Goal: Information Seeking & Learning: Check status

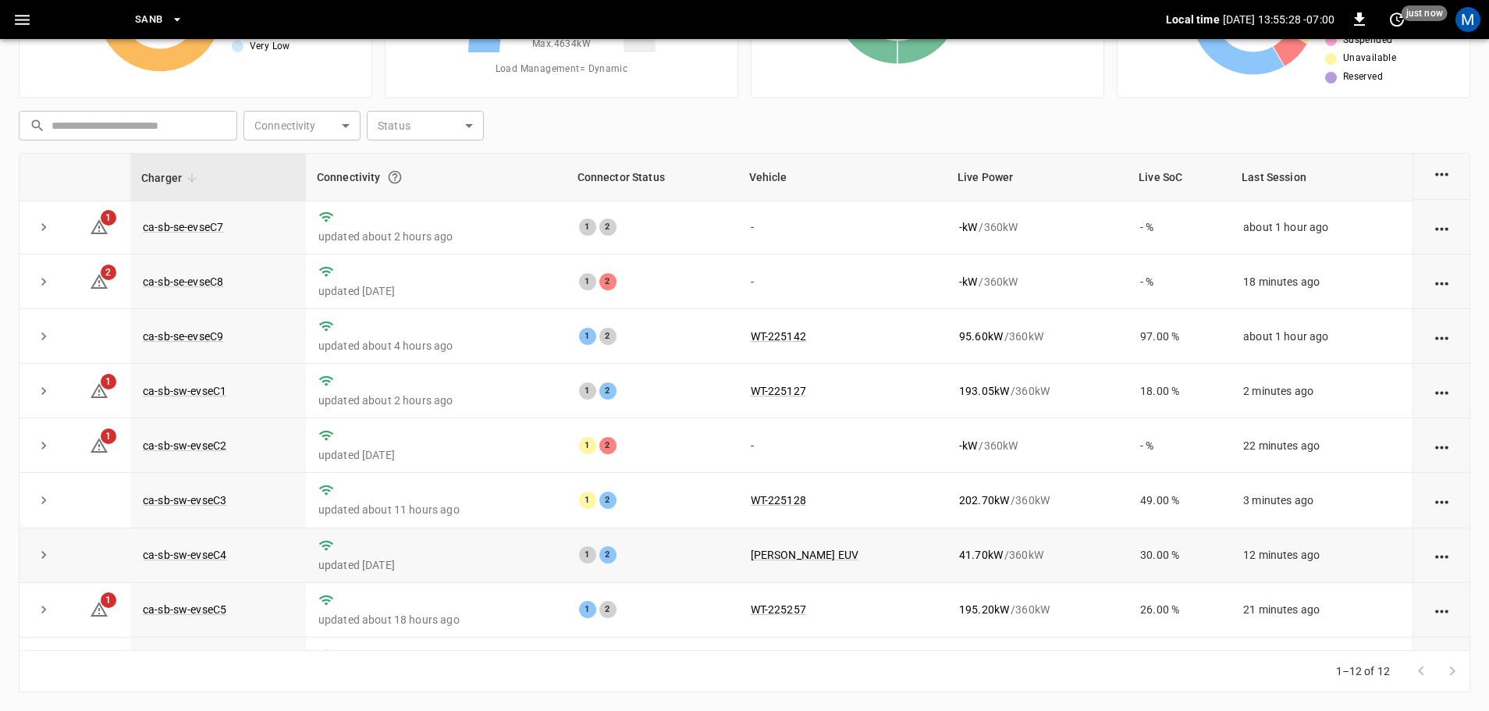
scroll to position [216, 0]
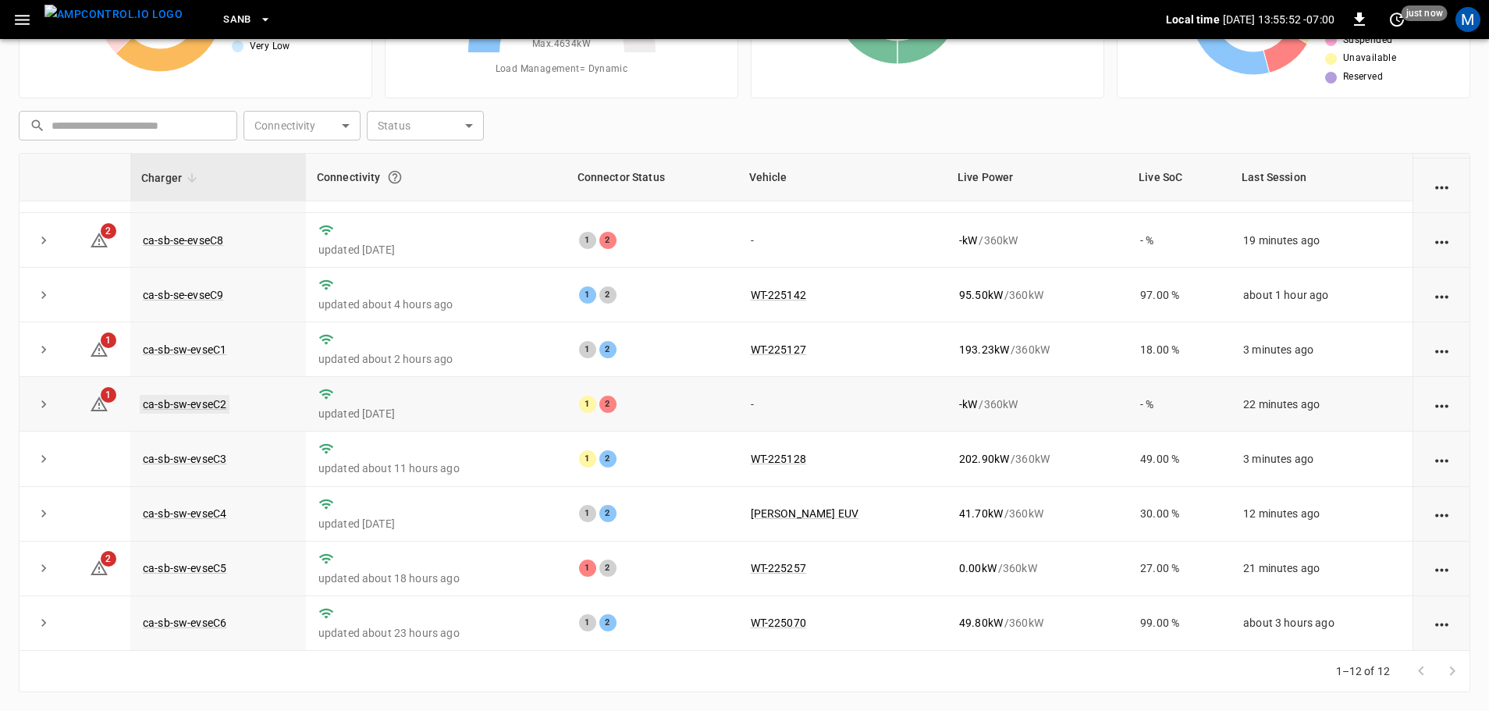
click at [211, 399] on link "ca-sb-sw-evseC2" at bounding box center [185, 404] width 90 height 19
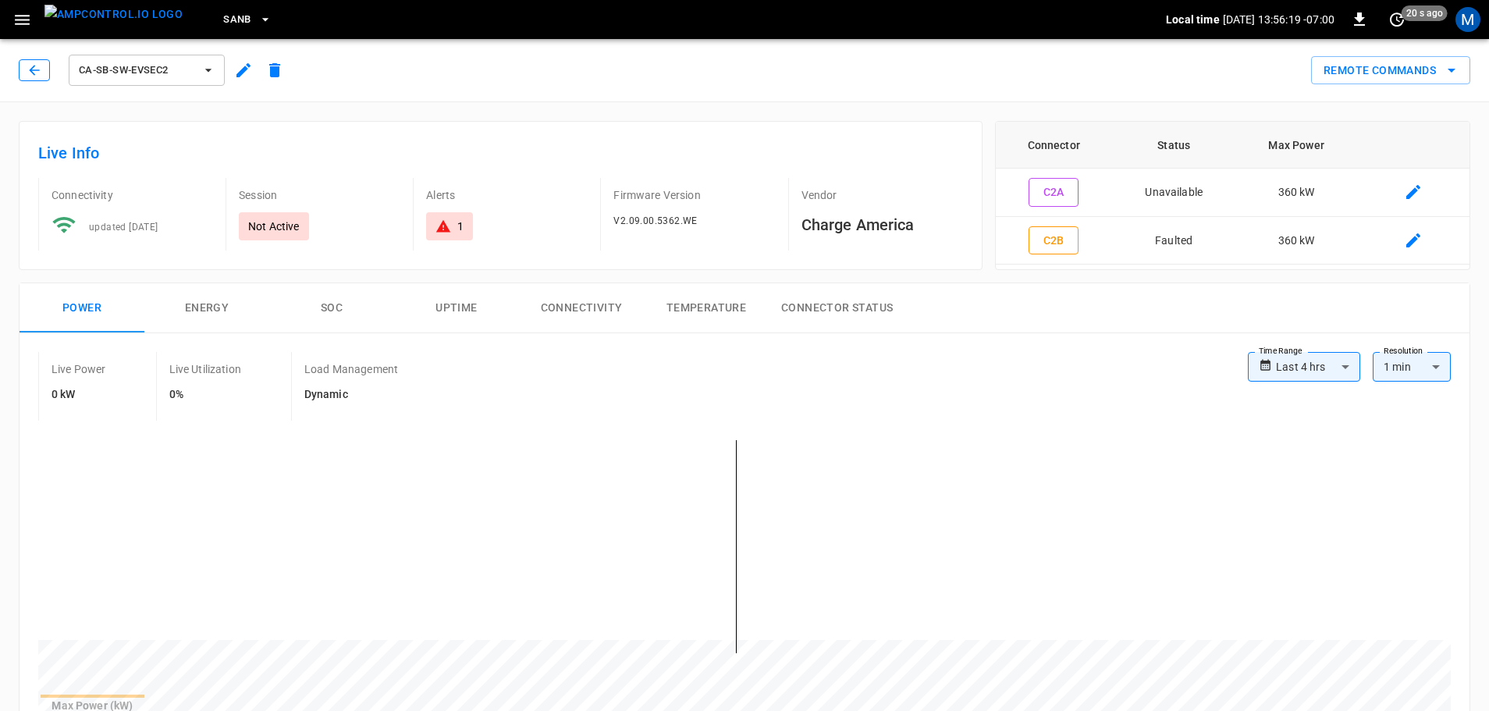
click at [37, 73] on icon "button" at bounding box center [35, 70] width 16 height 16
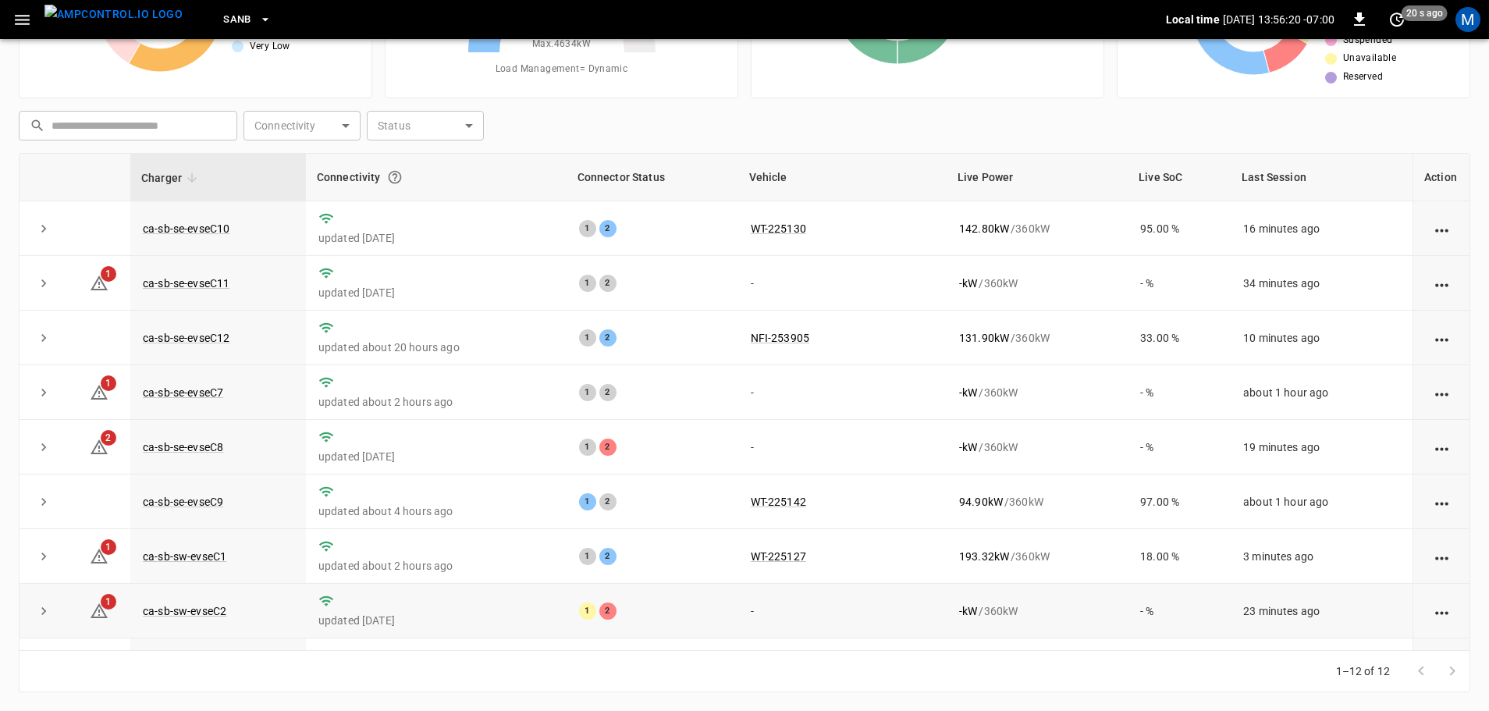
scroll to position [216, 0]
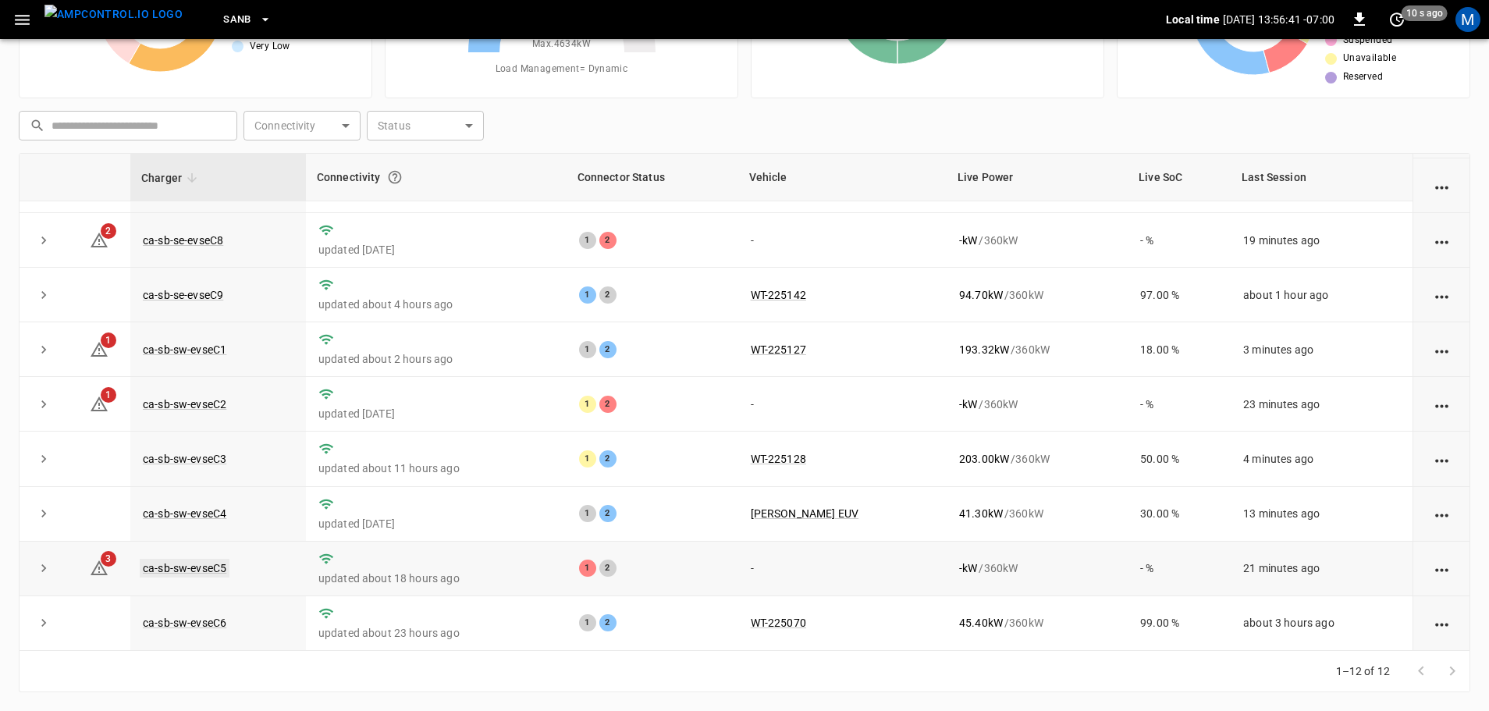
click at [200, 565] on link "ca-sb-sw-evseC5" at bounding box center [185, 568] width 90 height 19
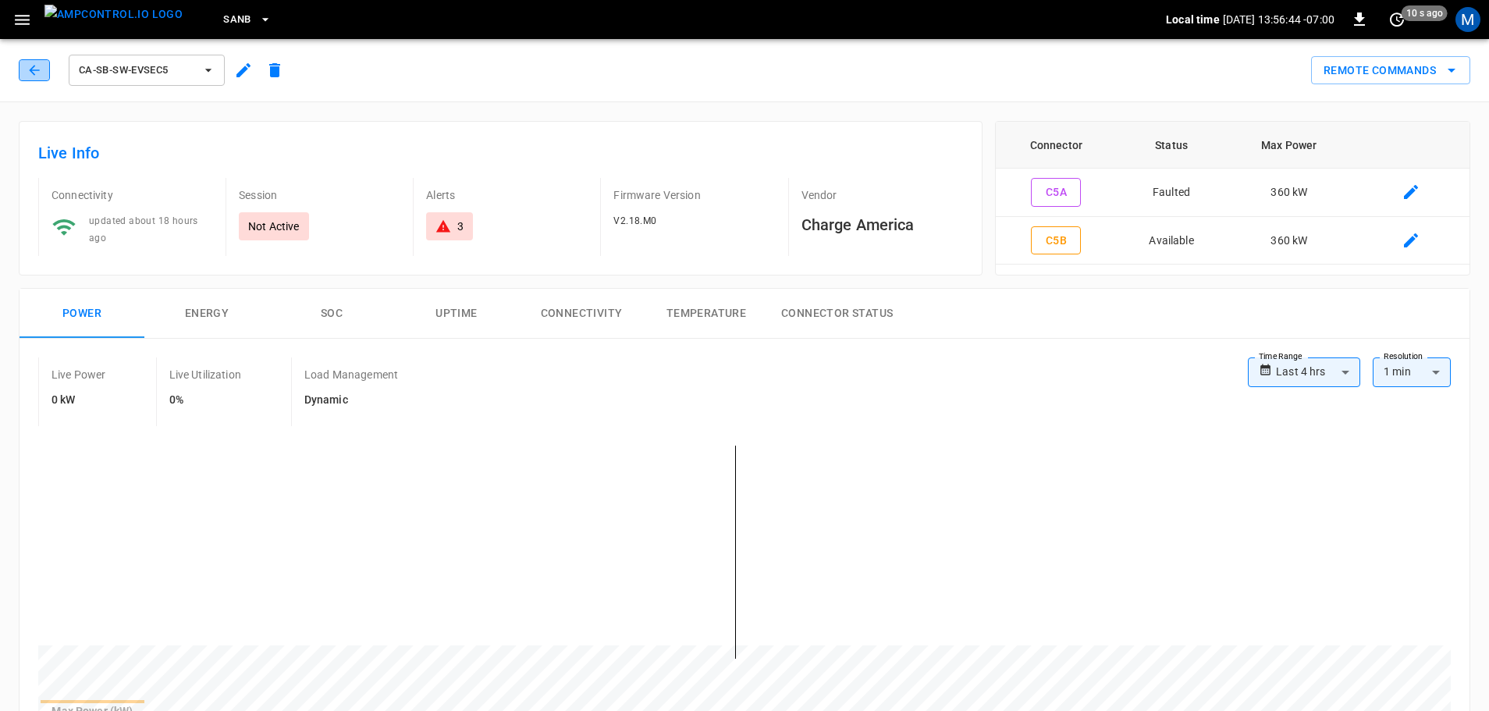
click at [30, 73] on icon "button" at bounding box center [35, 70] width 16 height 16
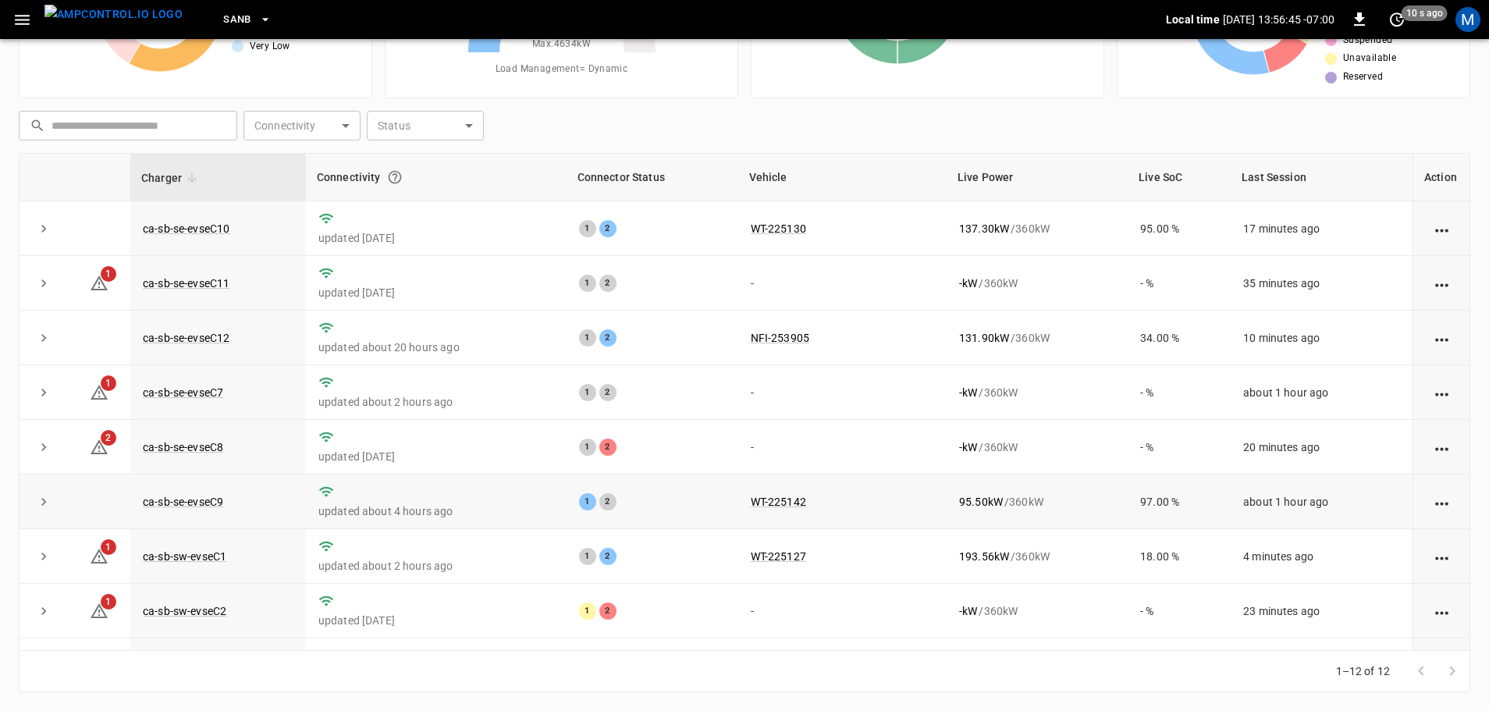
scroll to position [216, 0]
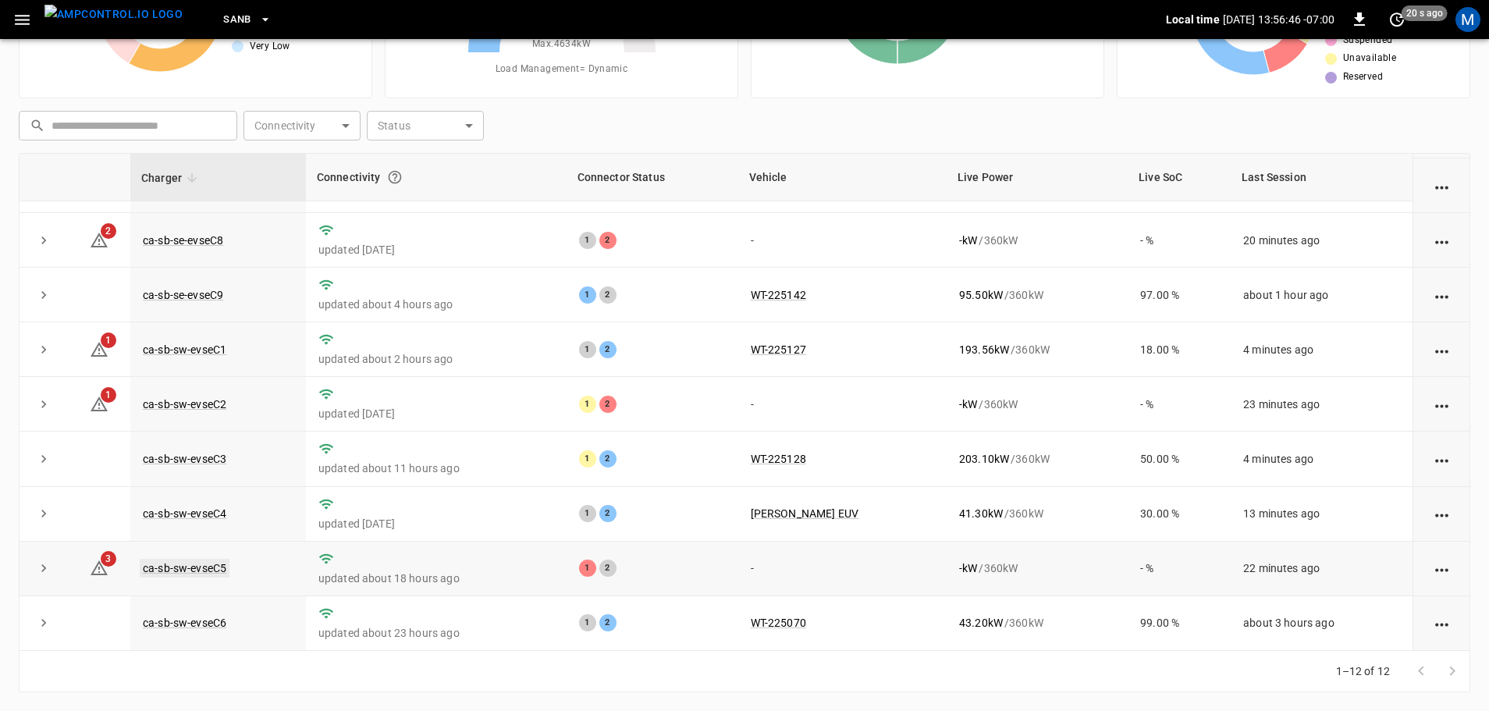
click at [183, 565] on link "ca-sb-sw-evseC5" at bounding box center [185, 568] width 90 height 19
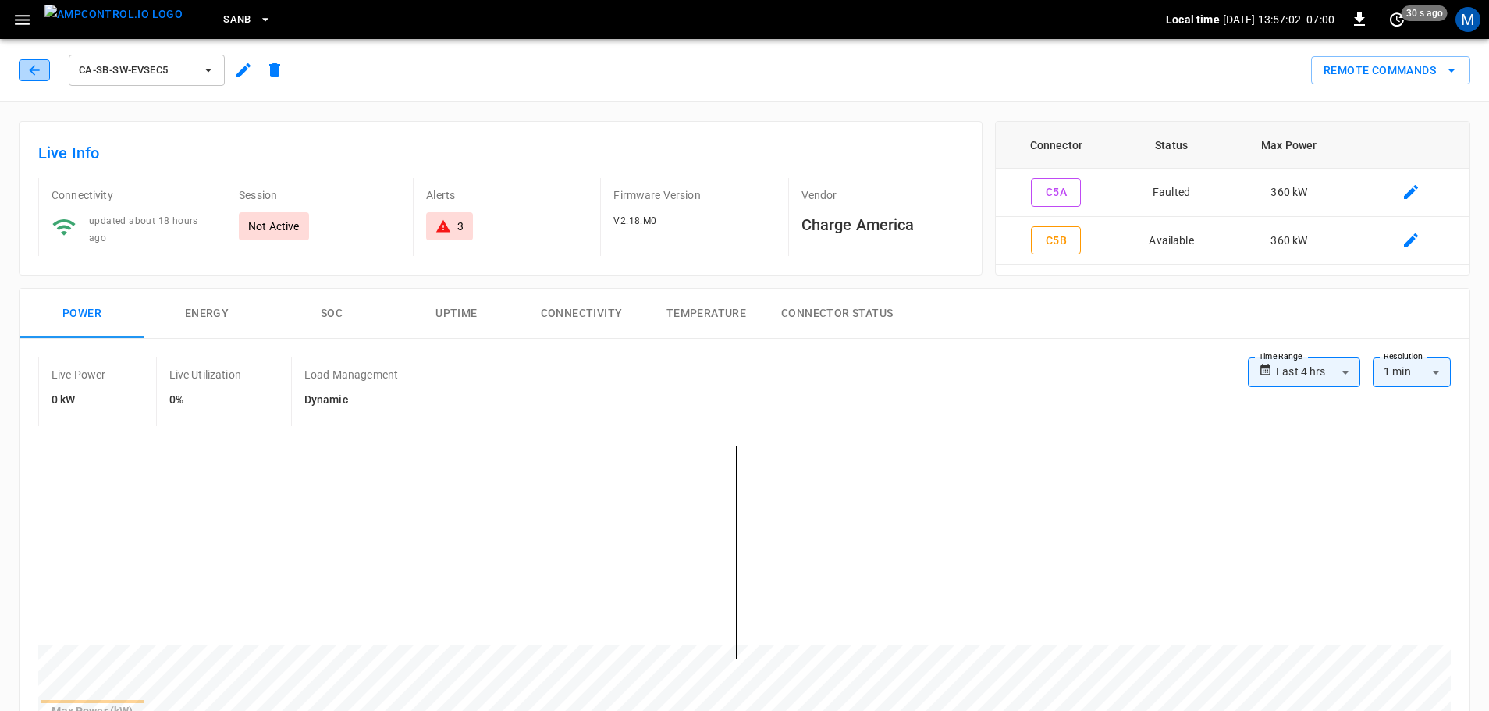
click at [30, 70] on icon "button" at bounding box center [34, 70] width 10 height 10
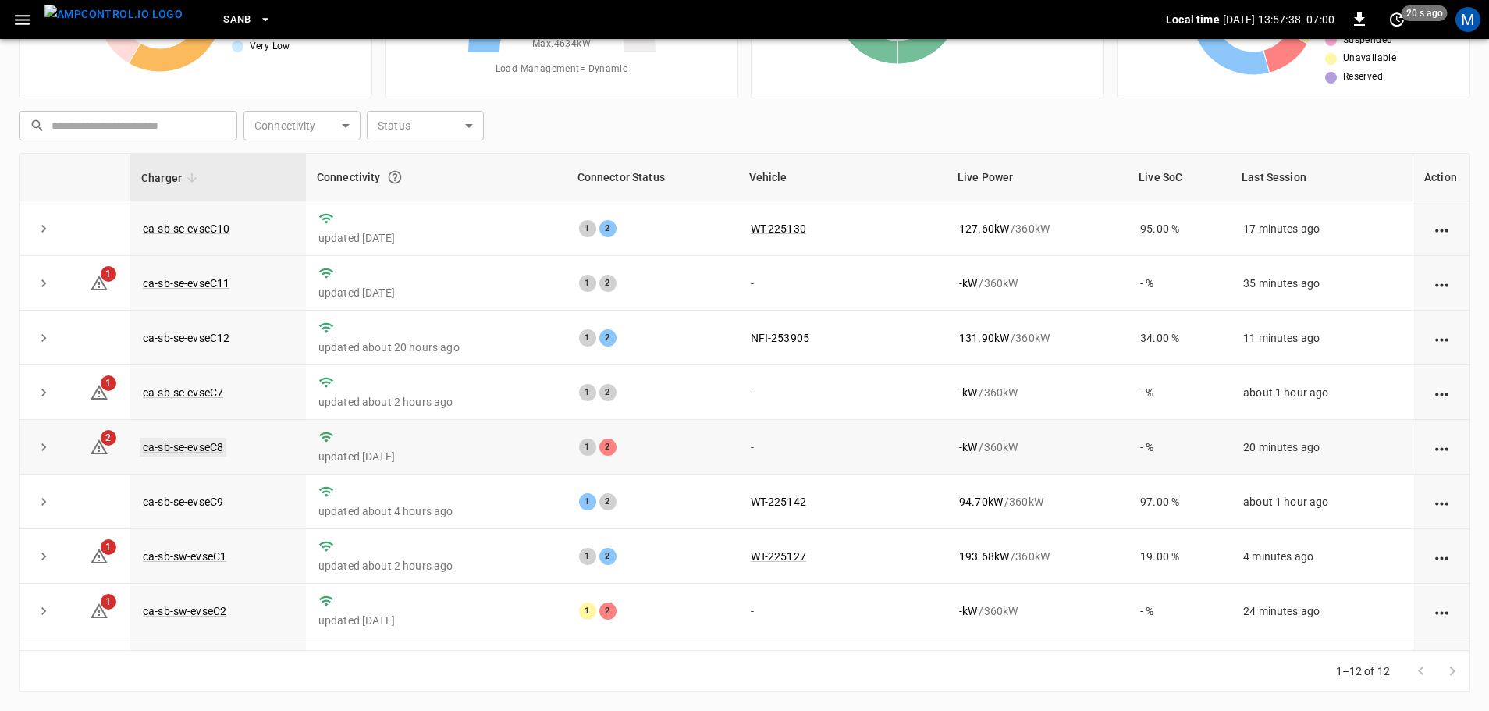
click at [203, 449] on link "ca-sb-se-evseC8" at bounding box center [183, 447] width 87 height 19
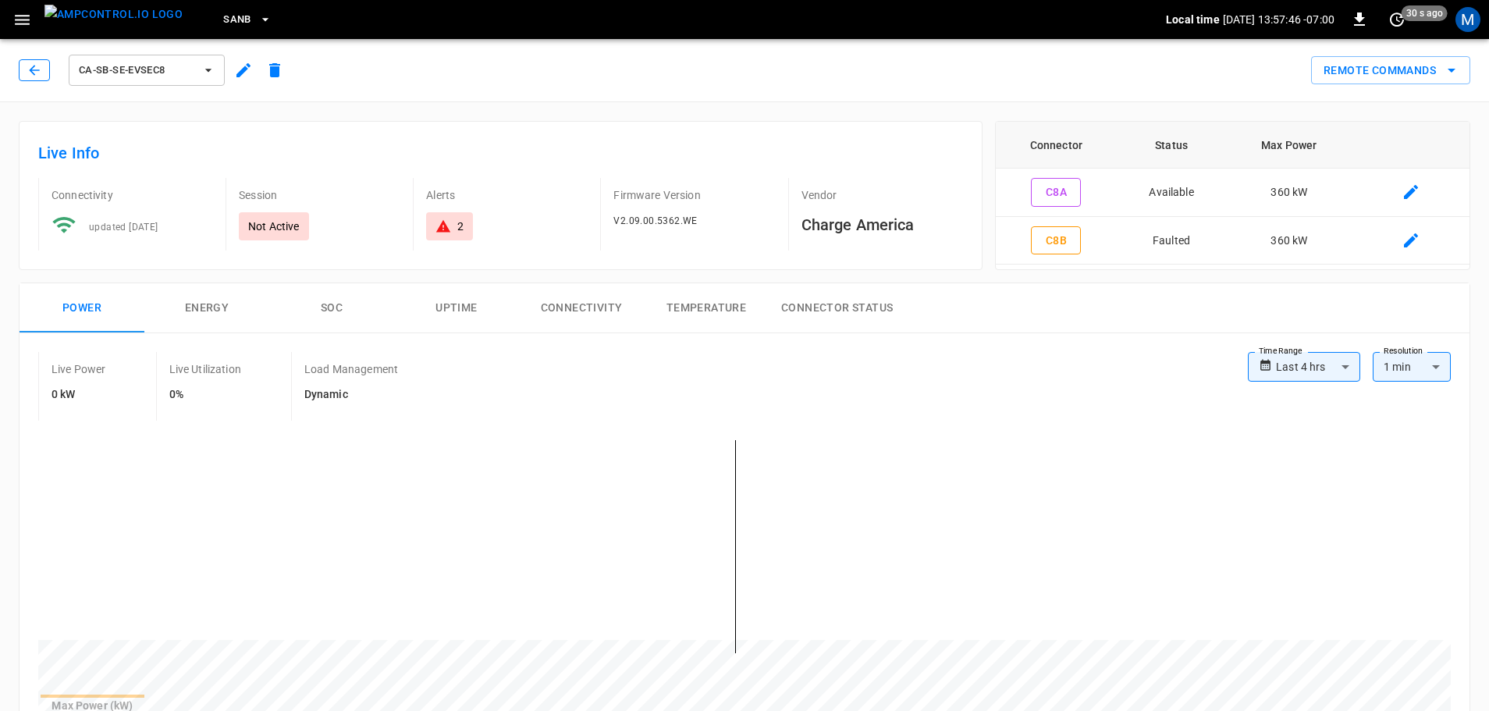
click at [36, 70] on icon "button" at bounding box center [34, 70] width 10 height 10
